Goal: Transaction & Acquisition: Purchase product/service

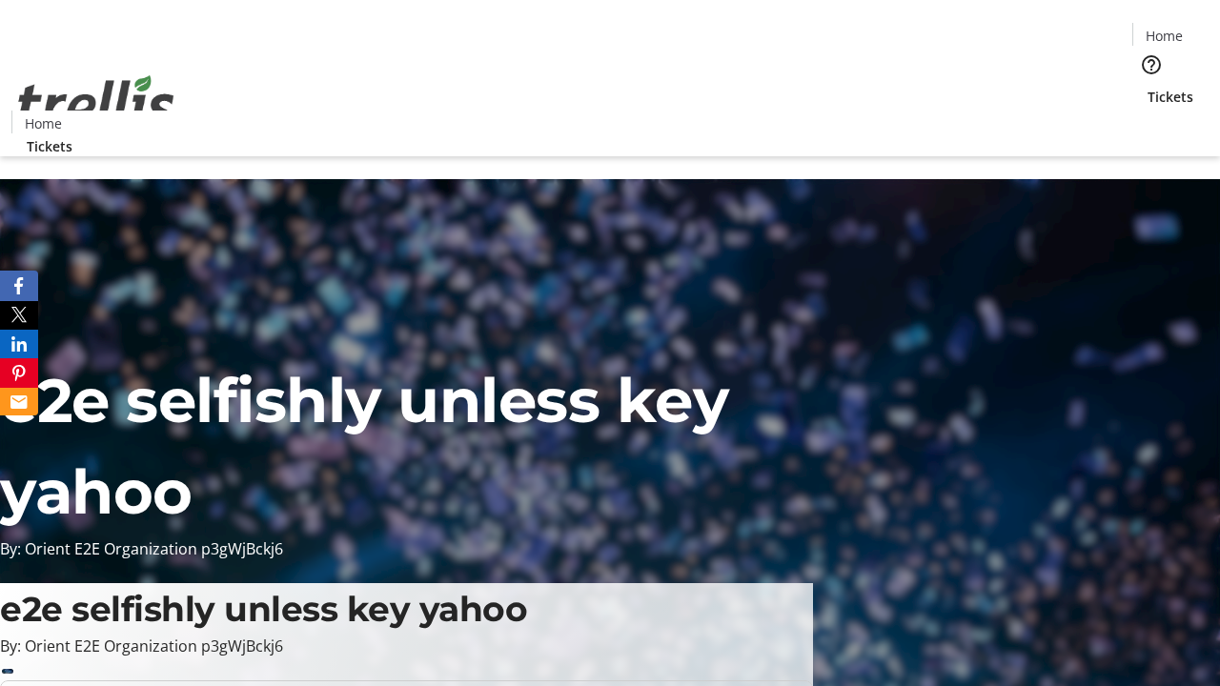
click at [1148, 87] on span "Tickets" at bounding box center [1171, 97] width 46 height 20
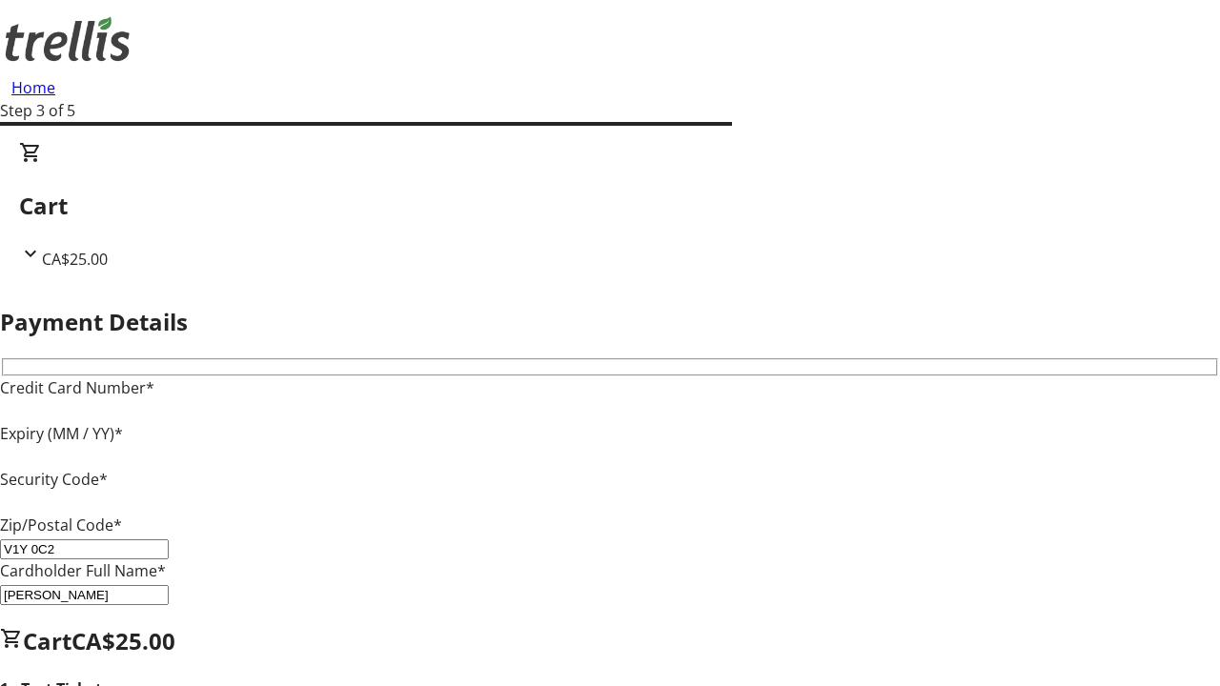
type input "V1Y 0C2"
